Goal: Check status: Check status

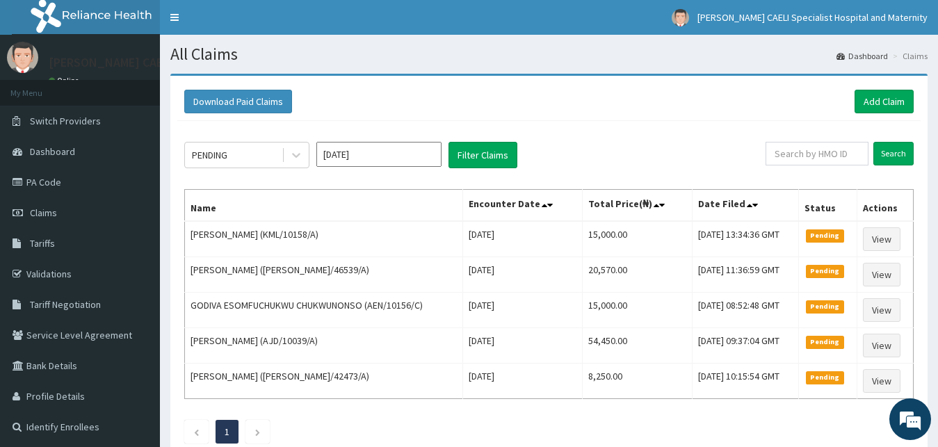
click at [36, 215] on span "Claims" at bounding box center [43, 213] width 27 height 13
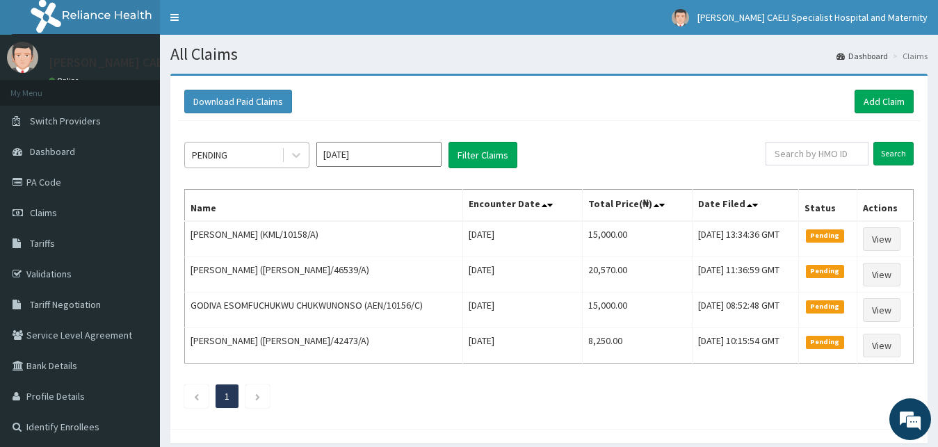
click at [264, 150] on div "PENDING" at bounding box center [233, 155] width 97 height 22
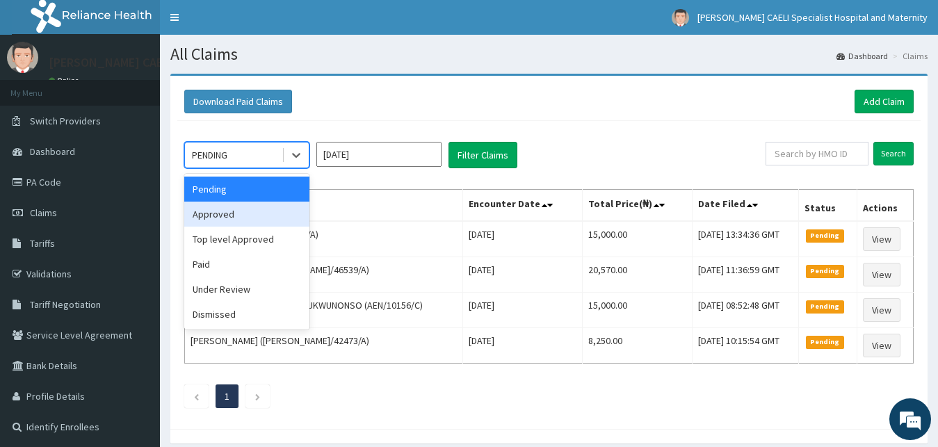
click at [252, 219] on div "Approved" at bounding box center [246, 214] width 125 height 25
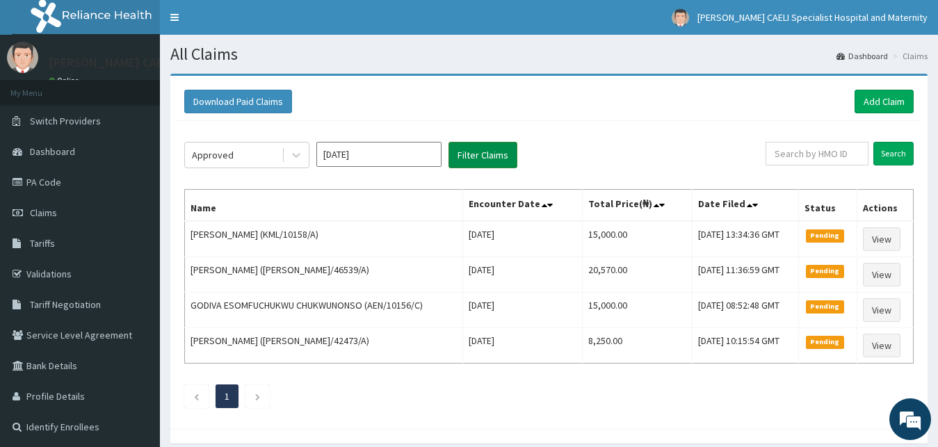
click at [468, 159] on button "Filter Claims" at bounding box center [483, 155] width 69 height 26
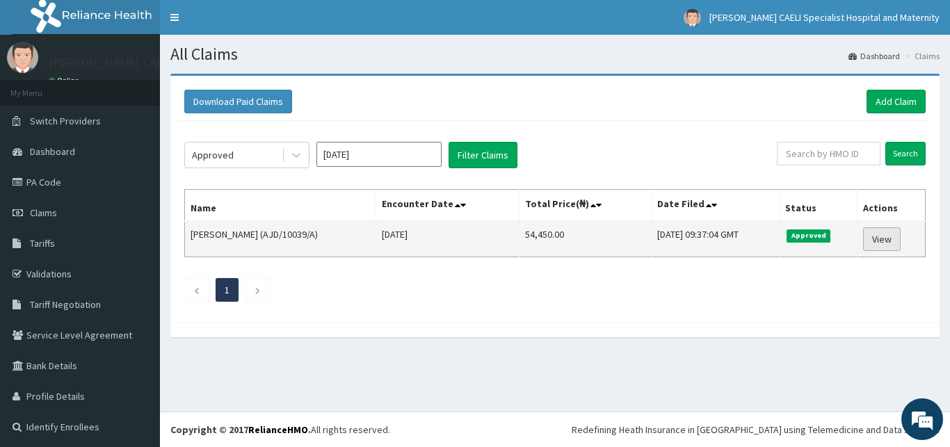
click at [874, 242] on link "View" at bounding box center [882, 239] width 38 height 24
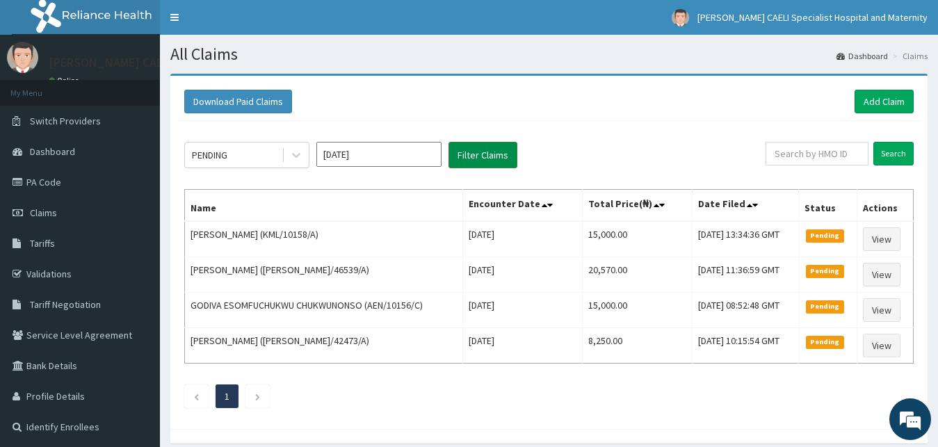
click at [464, 154] on button "Filter Claims" at bounding box center [483, 155] width 69 height 26
click at [515, 156] on button "Filter Claims" at bounding box center [483, 155] width 69 height 26
click at [480, 153] on button "Filter Claims" at bounding box center [483, 155] width 69 height 26
click at [472, 159] on button "Filter Claims" at bounding box center [483, 155] width 69 height 26
click at [477, 152] on button "Filter Claims" at bounding box center [483, 155] width 69 height 26
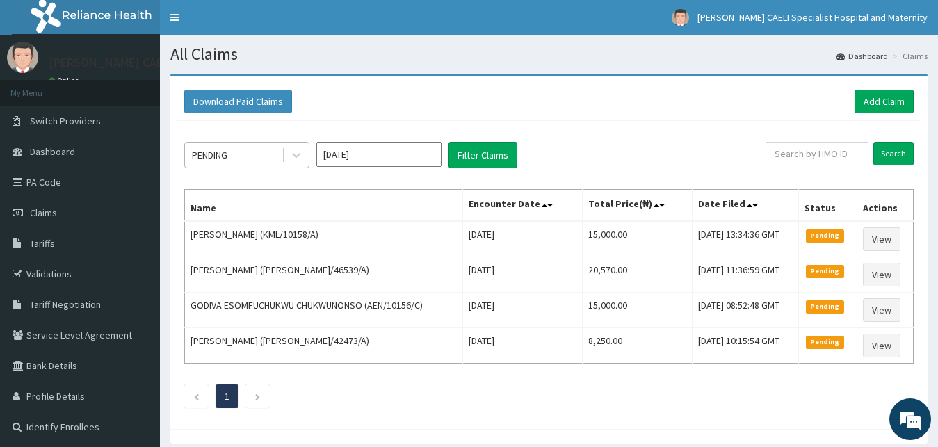
click at [282, 158] on div at bounding box center [295, 155] width 27 height 25
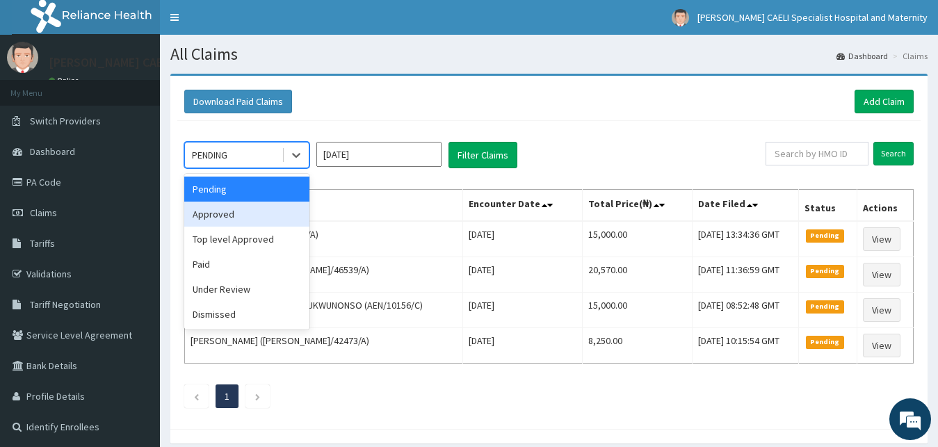
click at [263, 220] on div "Approved" at bounding box center [246, 214] width 125 height 25
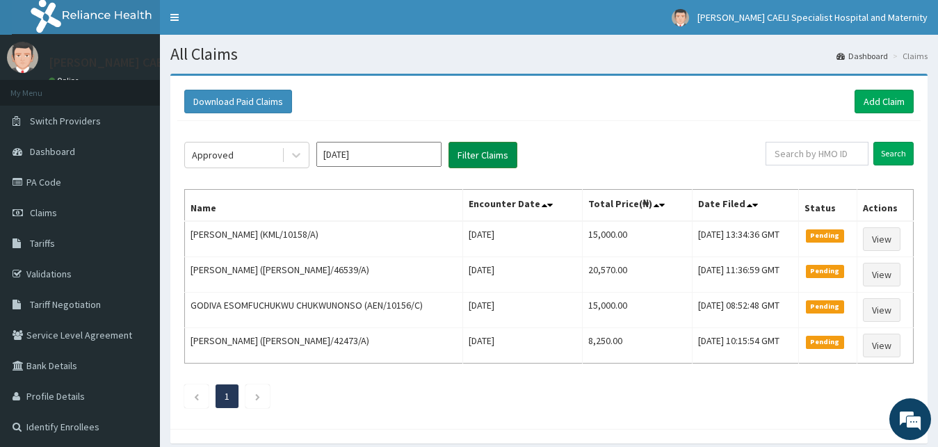
click at [469, 159] on button "Filter Claims" at bounding box center [483, 155] width 69 height 26
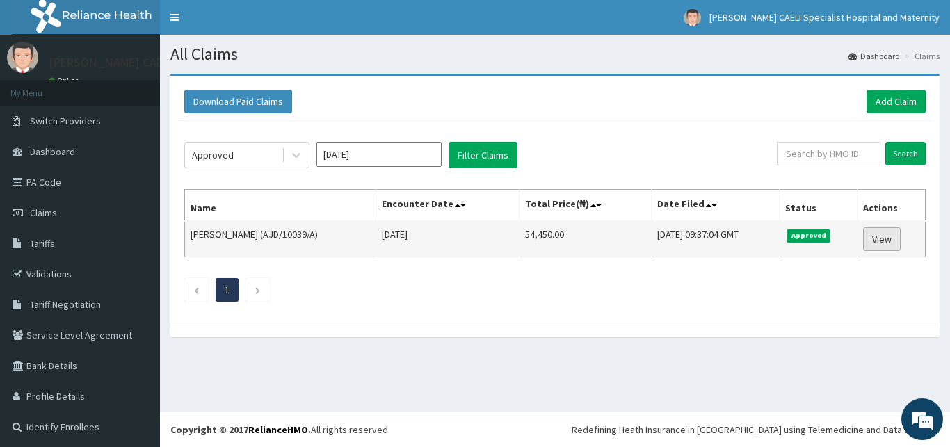
click at [876, 238] on link "View" at bounding box center [882, 239] width 38 height 24
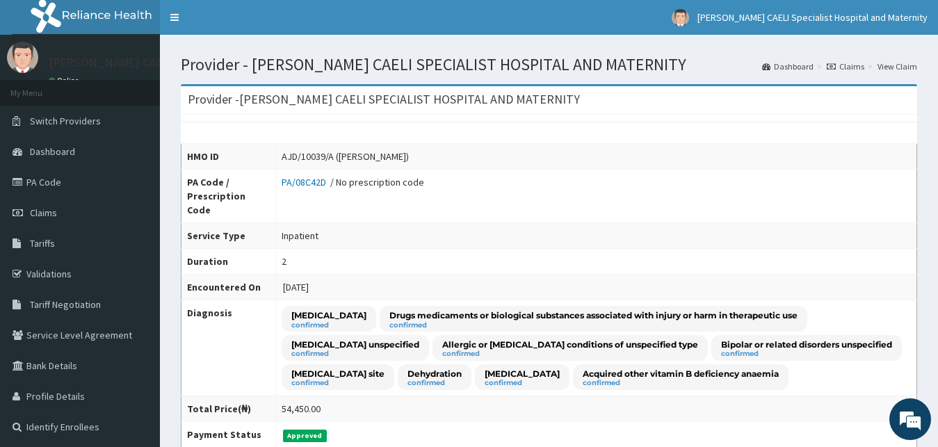
scroll to position [71, 0]
